Goal: Transaction & Acquisition: Purchase product/service

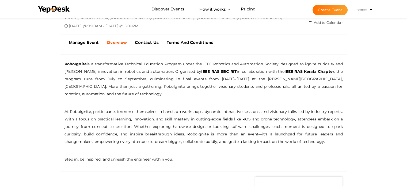
scroll to position [149, 0]
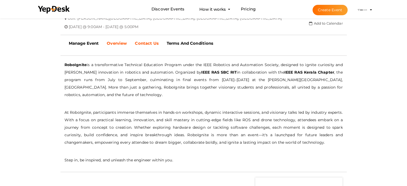
click at [148, 43] on b "Contact Us" at bounding box center [147, 43] width 24 height 5
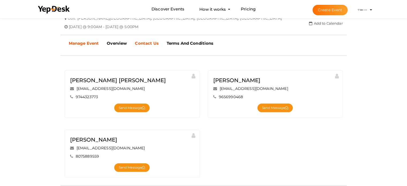
click at [95, 41] on b "Manage Event" at bounding box center [84, 43] width 30 height 5
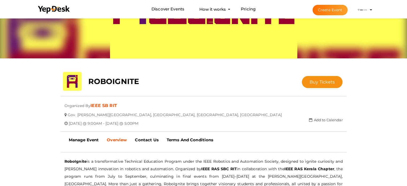
scroll to position [52, 0]
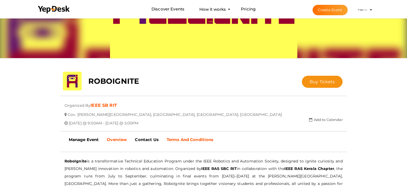
click at [195, 139] on b "Terms And Conditions" at bounding box center [190, 139] width 47 height 5
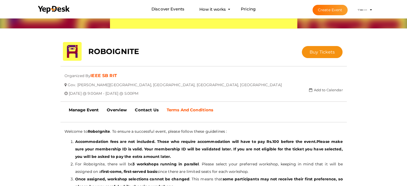
scroll to position [69, 0]
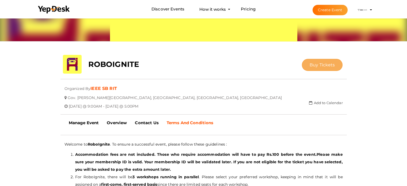
click at [318, 64] on span "Buy Tickets" at bounding box center [322, 64] width 25 height 5
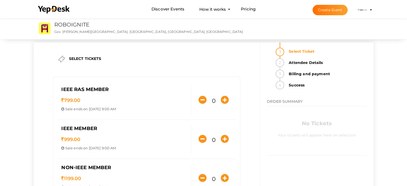
scroll to position [1, 0]
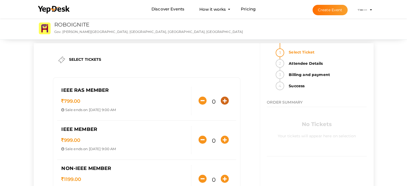
click at [223, 100] on icon "button" at bounding box center [225, 101] width 8 height 8
type input "1"
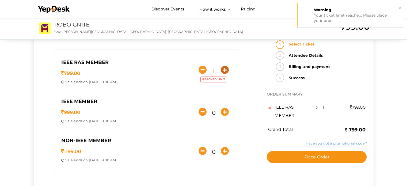
scroll to position [0, 0]
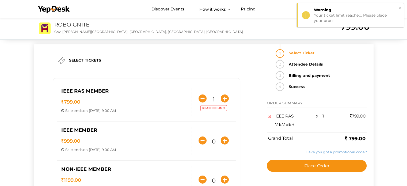
click at [401, 7] on button "×" at bounding box center [399, 8] width 3 height 6
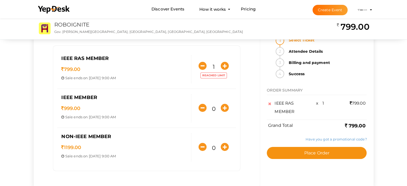
scroll to position [33, 0]
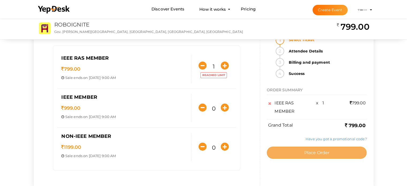
click at [320, 149] on button "Place Order" at bounding box center [317, 153] width 100 height 12
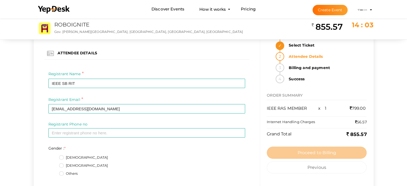
scroll to position [0, 0]
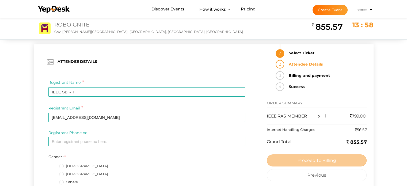
click at [79, 26] on link "ROBOIGNITE" at bounding box center [71, 24] width 35 height 6
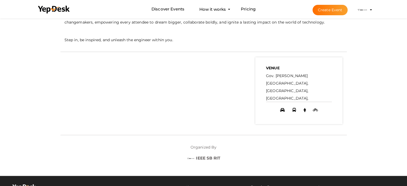
scroll to position [269, 0]
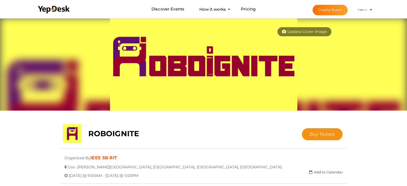
click at [302, 29] on button "Update Cover Image" at bounding box center [304, 31] width 55 height 9
click at [296, 48] on input "file" at bounding box center [302, 45] width 45 height 11
type input "C:\fakepath\cover.png"
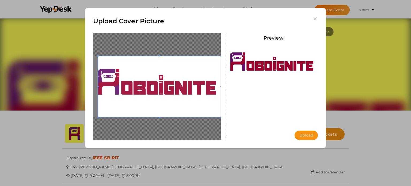
drag, startPoint x: 97, startPoint y: 87, endPoint x: 85, endPoint y: 87, distance: 12.0
click at [85, 87] on div "Upload Cover Picture [GEOGRAPHIC_DATA] Upload Uploading..." at bounding box center [205, 78] width 241 height 140
drag, startPoint x: 97, startPoint y: 117, endPoint x: 83, endPoint y: 105, distance: 18.4
click at [83, 105] on div "Upload Cover Picture [GEOGRAPHIC_DATA] Upload Uploading..." at bounding box center [205, 93] width 411 height 186
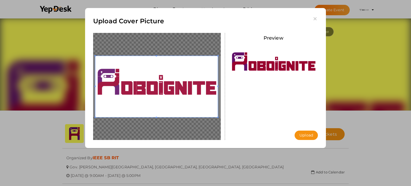
drag, startPoint x: 141, startPoint y: 99, endPoint x: 138, endPoint y: 87, distance: 12.4
click at [138, 87] on span at bounding box center [156, 86] width 123 height 61
click at [301, 136] on button "Upload" at bounding box center [306, 135] width 23 height 9
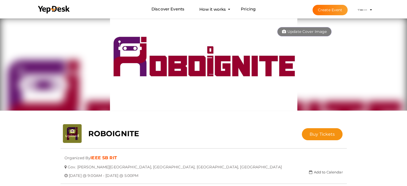
click at [74, 130] on input "file" at bounding box center [72, 133] width 19 height 19
type input "C:\fakepath\robo logo.png"
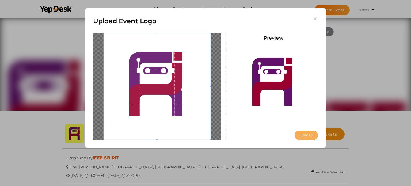
click at [309, 137] on button "Upload" at bounding box center [306, 135] width 23 height 9
